Goal: Book appointment/travel/reservation

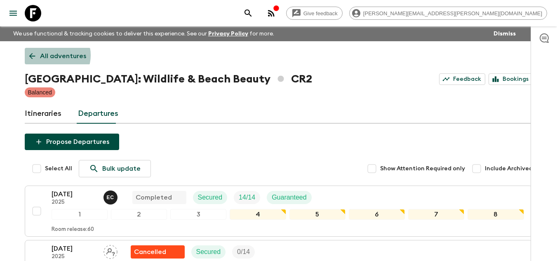
click at [53, 55] on p "All adventures" at bounding box center [63, 56] width 46 height 10
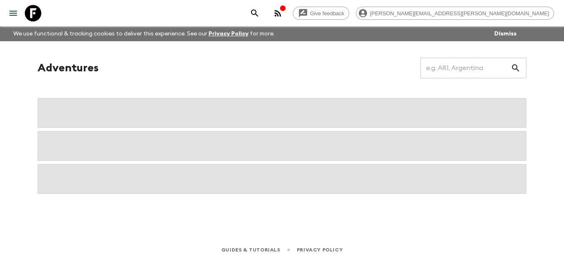
click at [67, 70] on h1 "Adventures" at bounding box center [68, 68] width 61 height 17
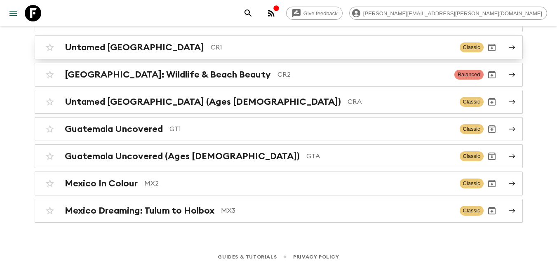
scroll to position [147, 0]
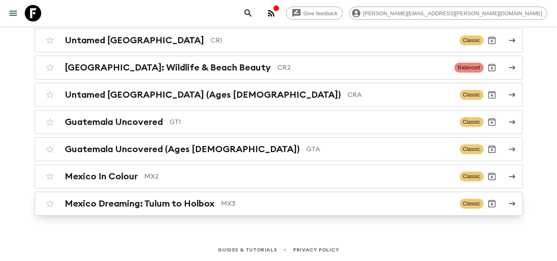
click at [244, 200] on p "MX3" at bounding box center [337, 204] width 232 height 10
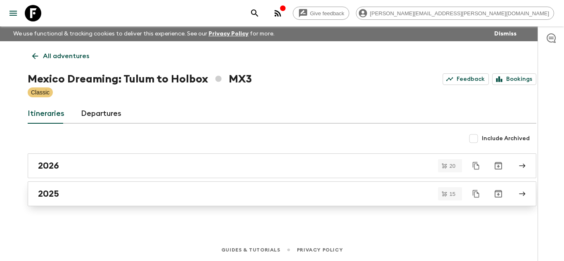
click at [242, 194] on div "2025" at bounding box center [274, 194] width 472 height 11
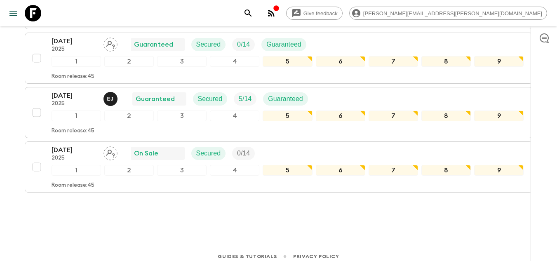
scroll to position [803, 0]
